Goal: Task Accomplishment & Management: Manage account settings

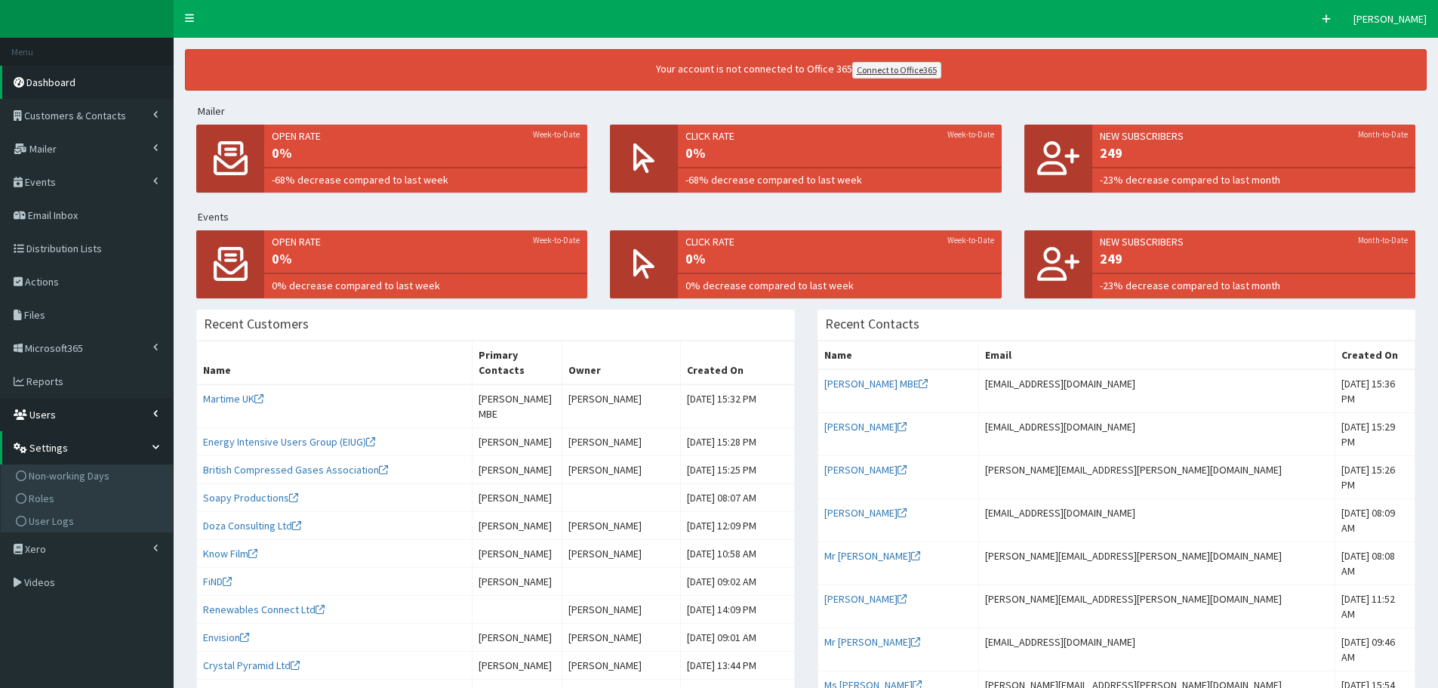
click at [40, 411] on span "Users" at bounding box center [42, 415] width 26 height 14
click at [51, 487] on span "Leave Calendar" at bounding box center [63, 488] width 69 height 14
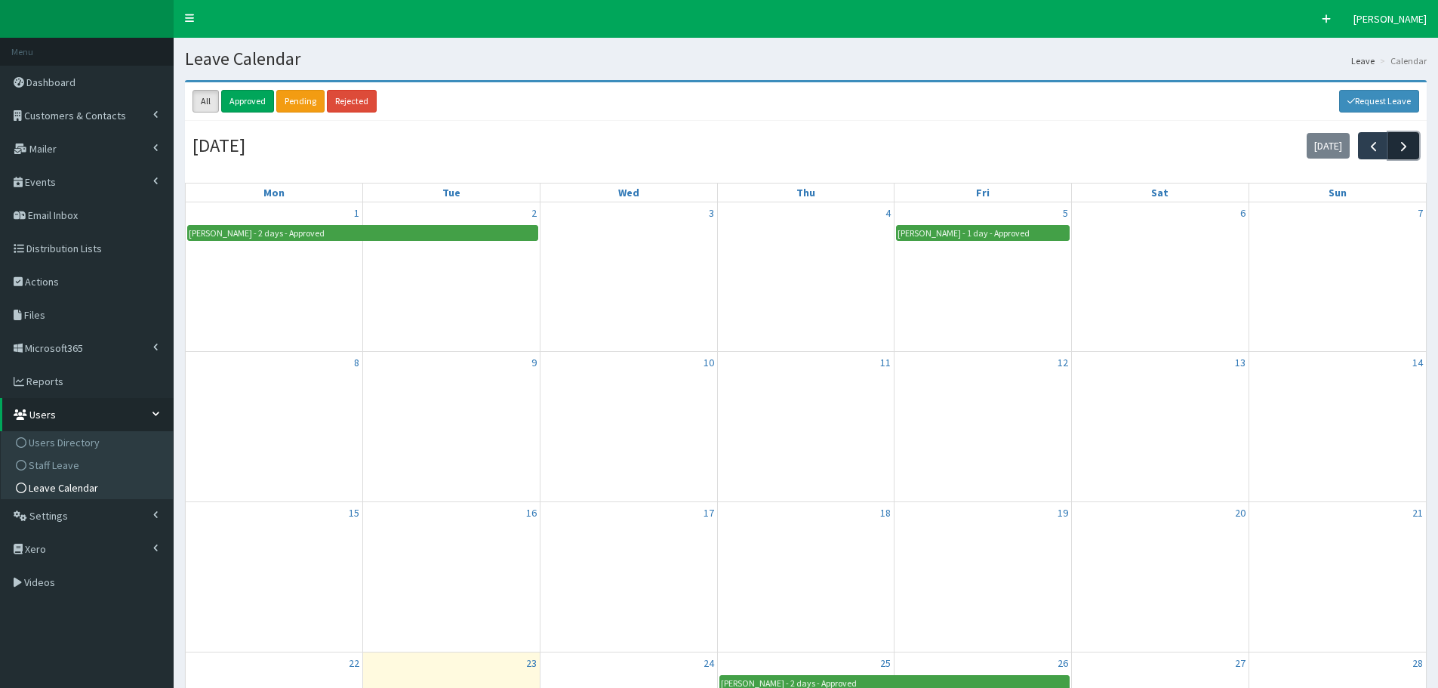
click at [1405, 146] on span "button" at bounding box center [1404, 146] width 16 height 16
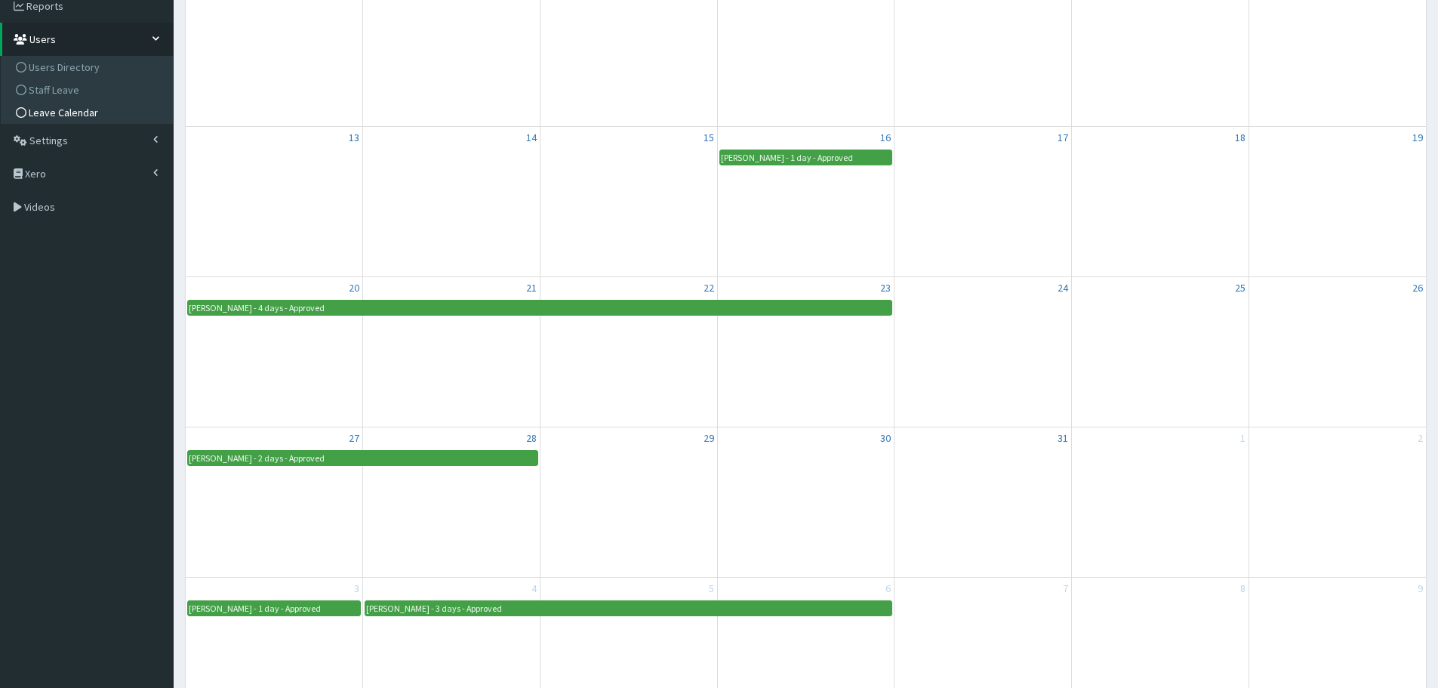
scroll to position [377, 0]
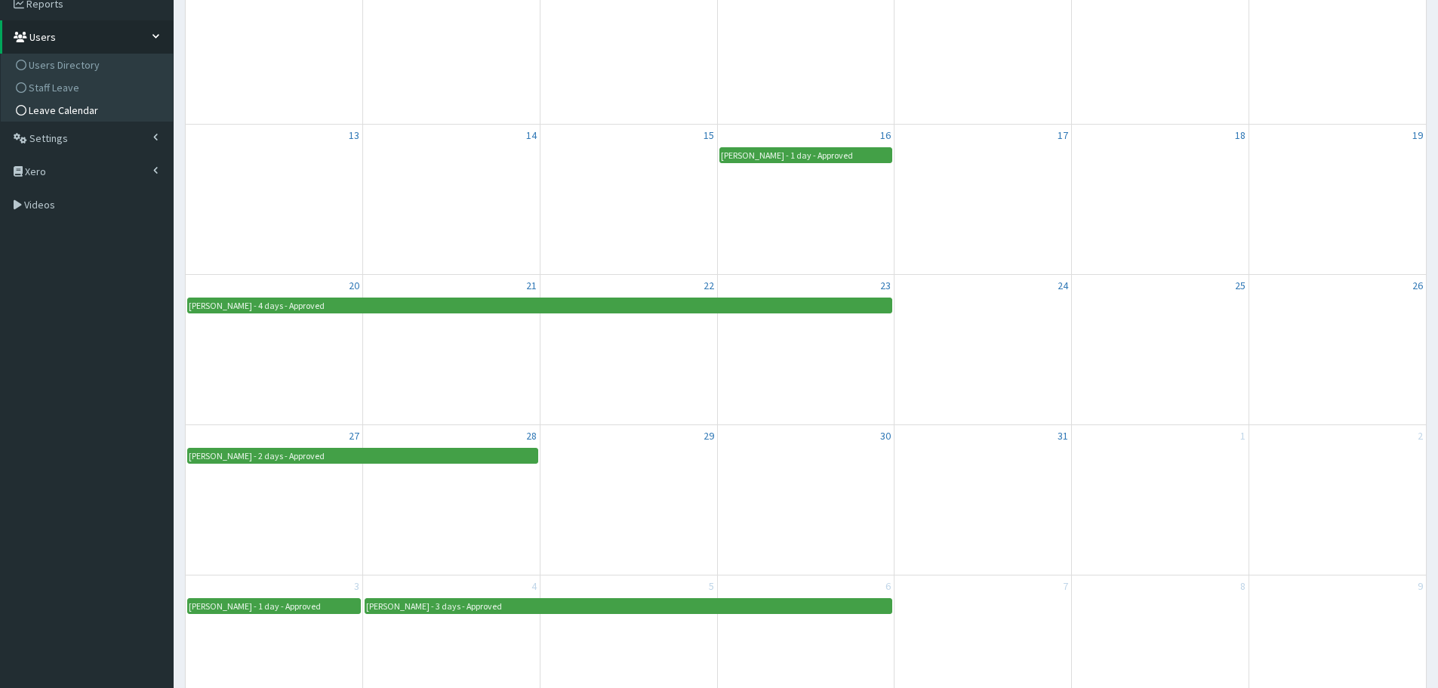
click at [347, 455] on div "Leahann Barnes - 2 days - Approved" at bounding box center [363, 455] width 350 height 14
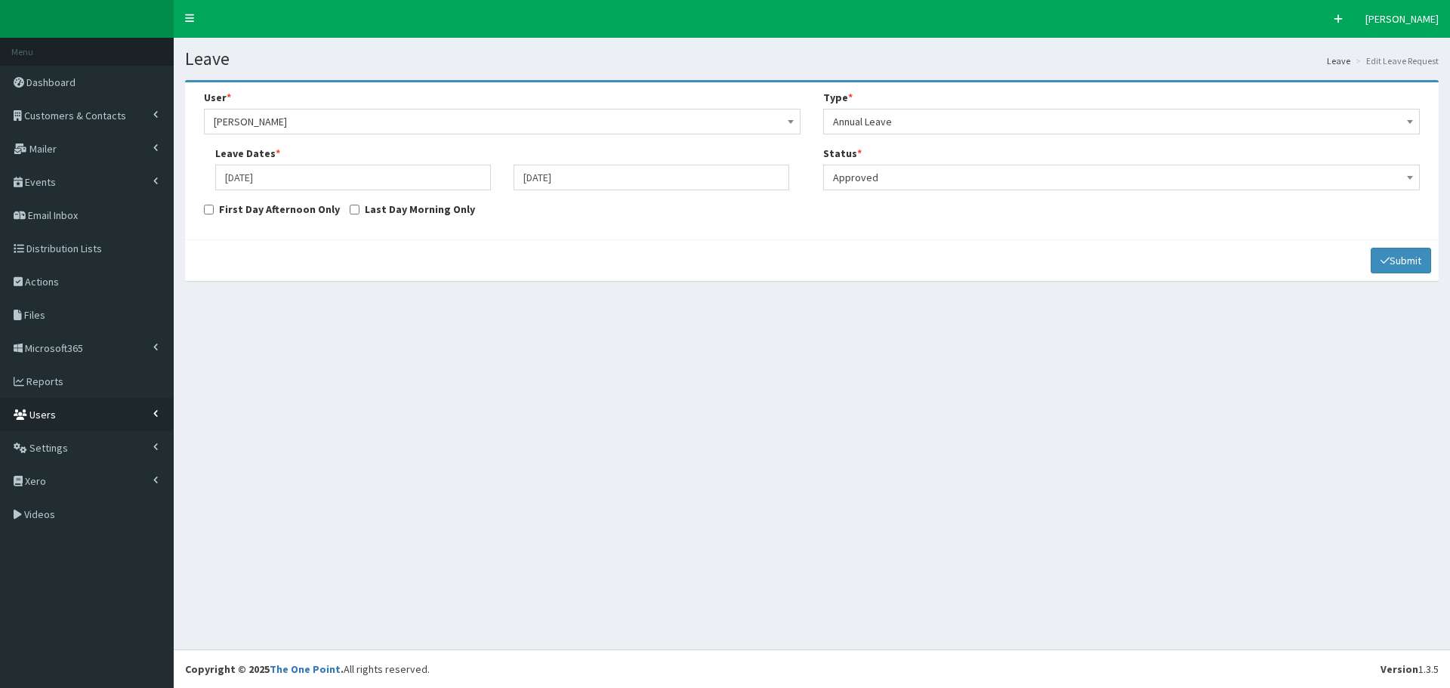
click at [47, 416] on span "Users" at bounding box center [42, 415] width 26 height 14
click at [50, 466] on span "Staff Leave" at bounding box center [54, 465] width 51 height 14
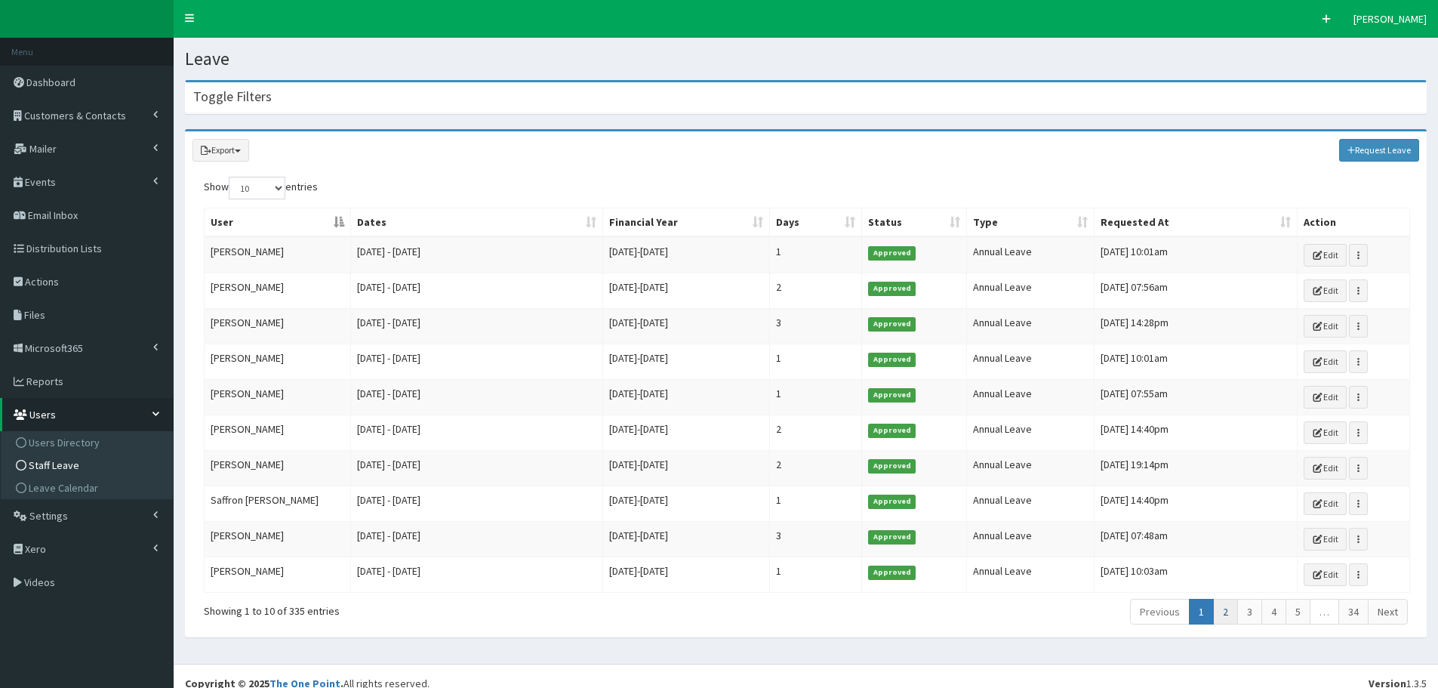
click at [1219, 613] on link "2" at bounding box center [1225, 612] width 25 height 26
